Goal: Transaction & Acquisition: Purchase product/service

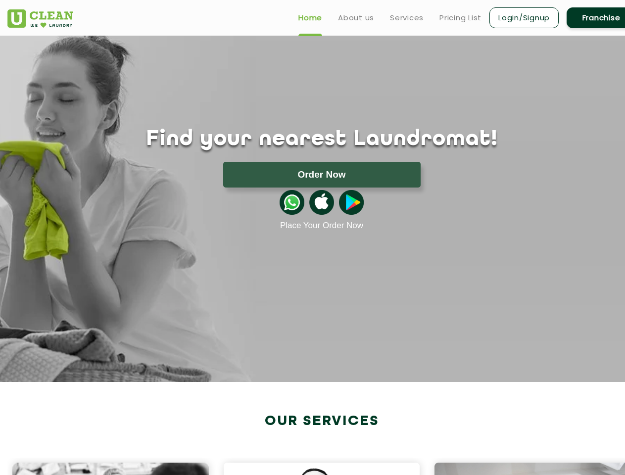
click at [322, 175] on button "Order Now" at bounding box center [321, 175] width 197 height 26
click at [292, 202] on img at bounding box center [292, 202] width 25 height 25
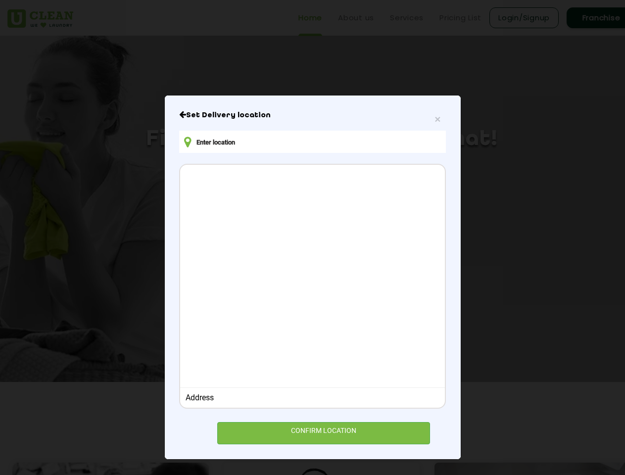
click at [322, 202] on div at bounding box center [312, 275] width 264 height 220
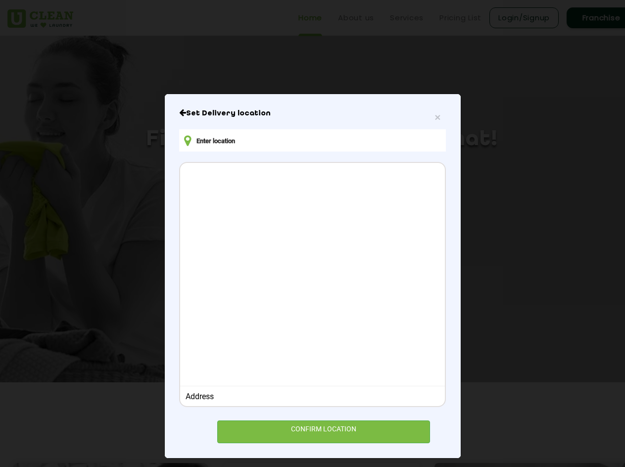
click at [351, 202] on div at bounding box center [312, 273] width 264 height 220
click at [316, 466] on div "× Set Delivery location Address CONFIRM LOCATION" at bounding box center [312, 233] width 625 height 467
